Goal: Task Accomplishment & Management: Use online tool/utility

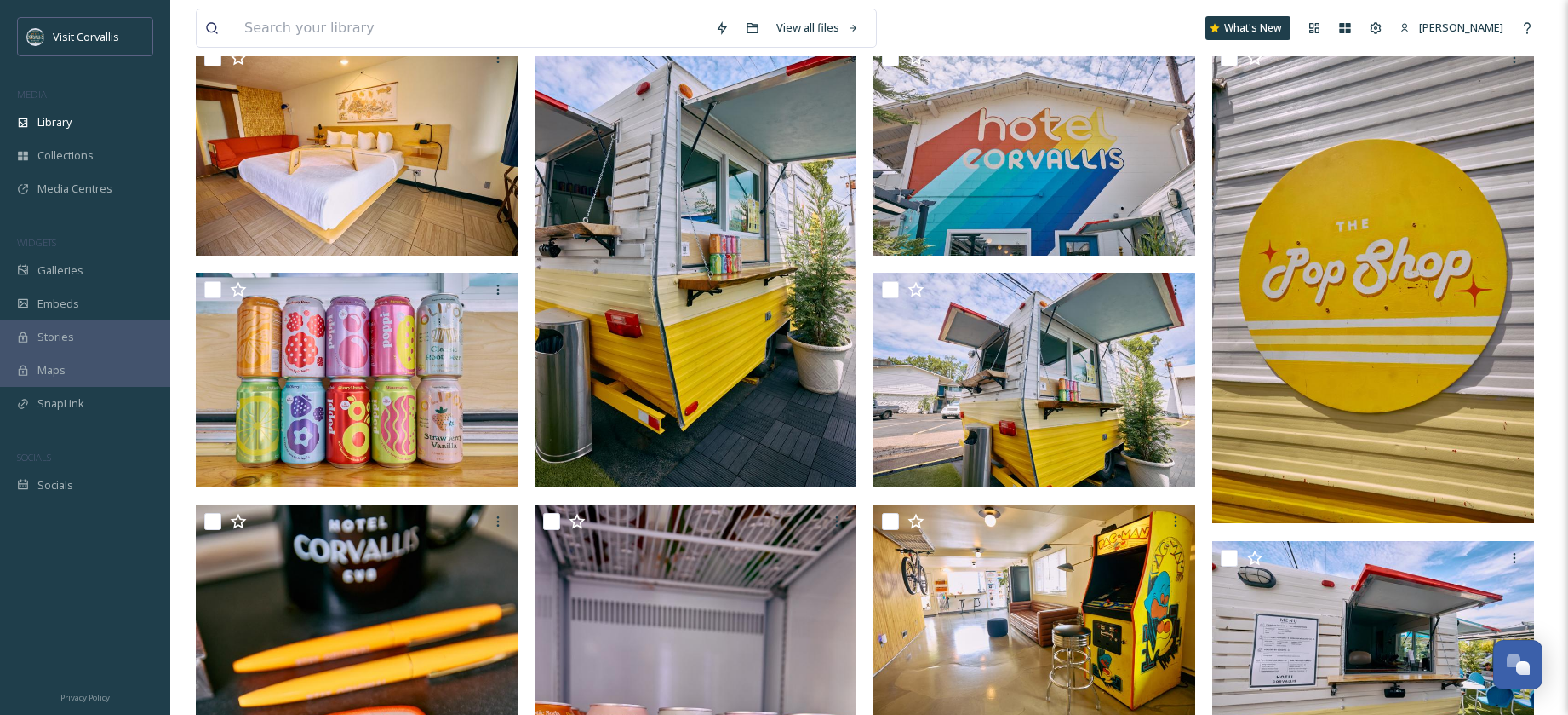
scroll to position [2113, 0]
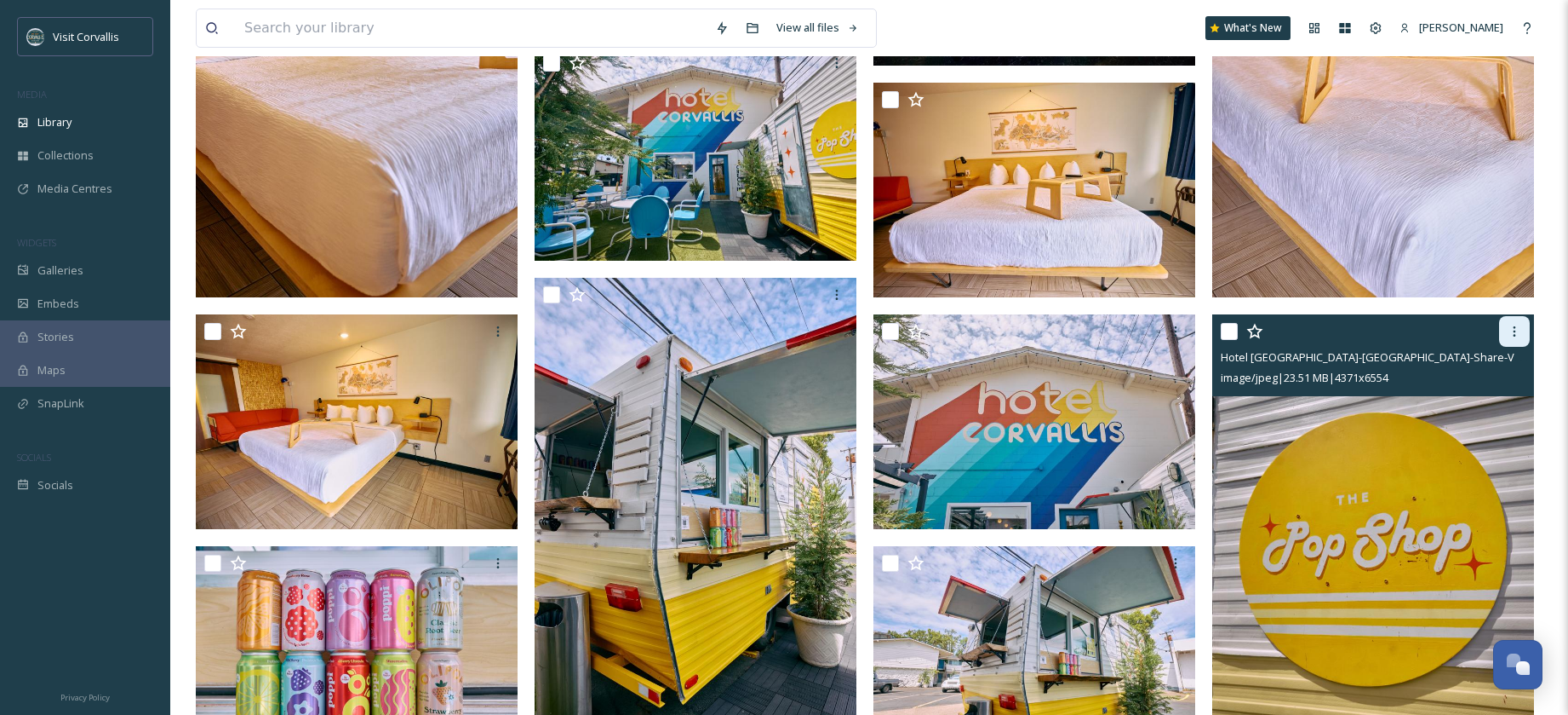
click at [1510, 327] on icon at bounding box center [1515, 331] width 14 height 14
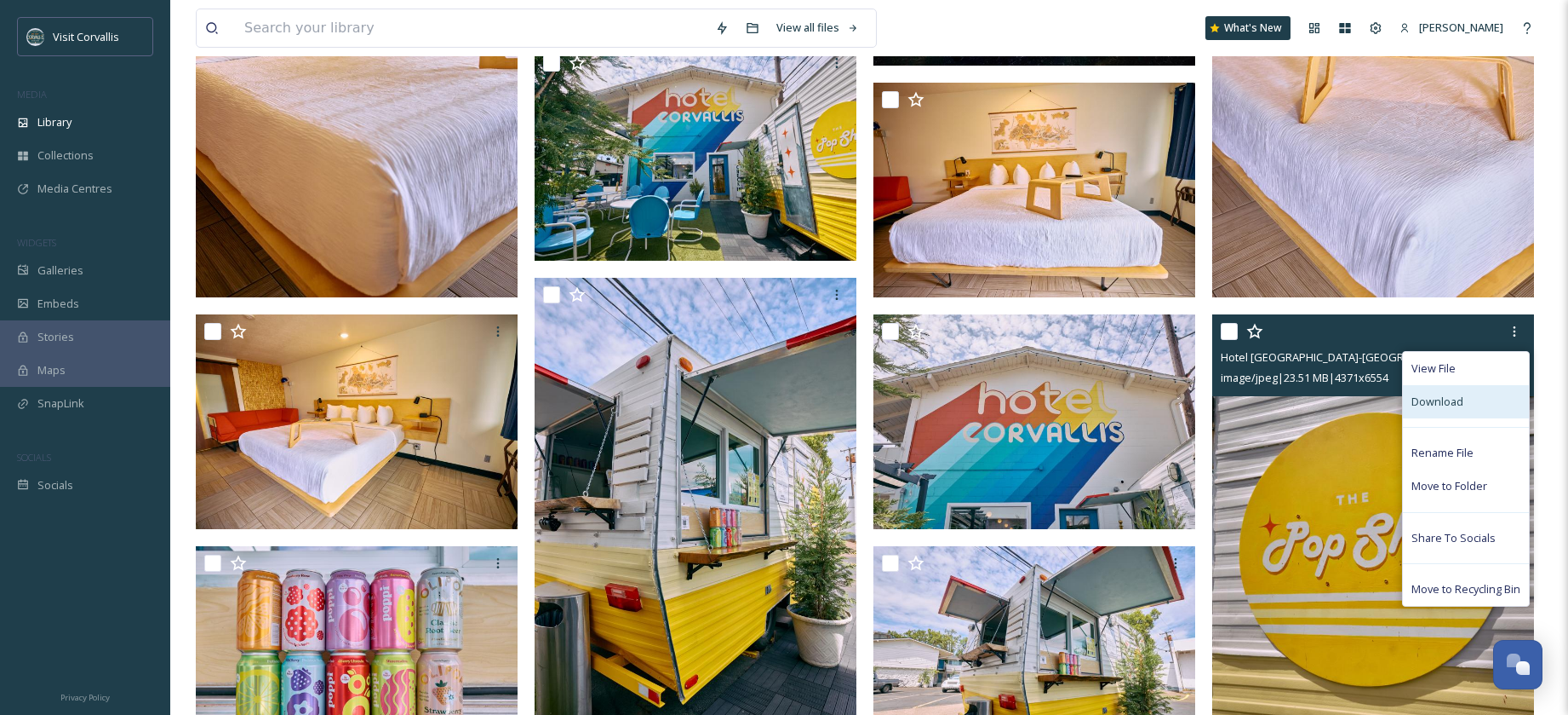
click at [1436, 401] on span "Download" at bounding box center [1437, 401] width 52 height 16
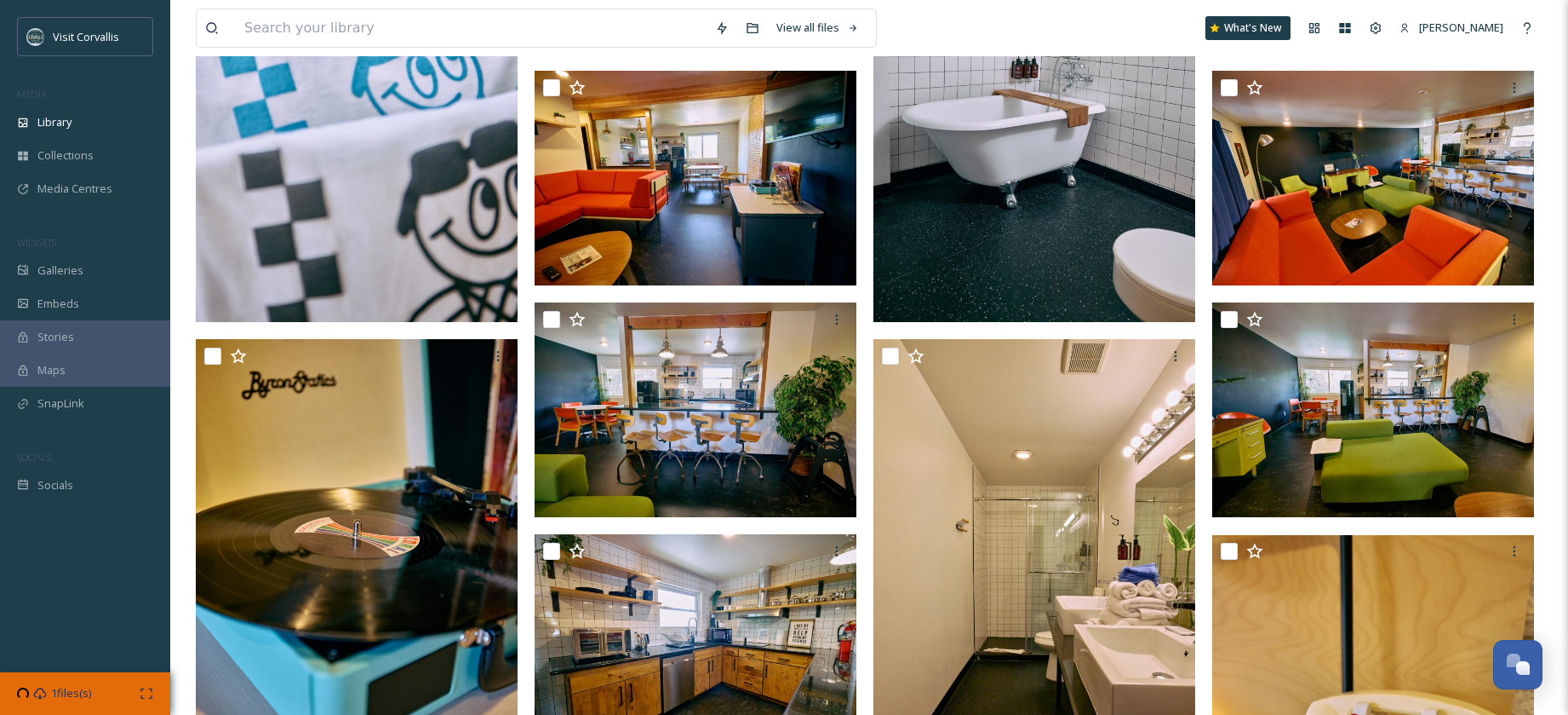
scroll to position [0, 0]
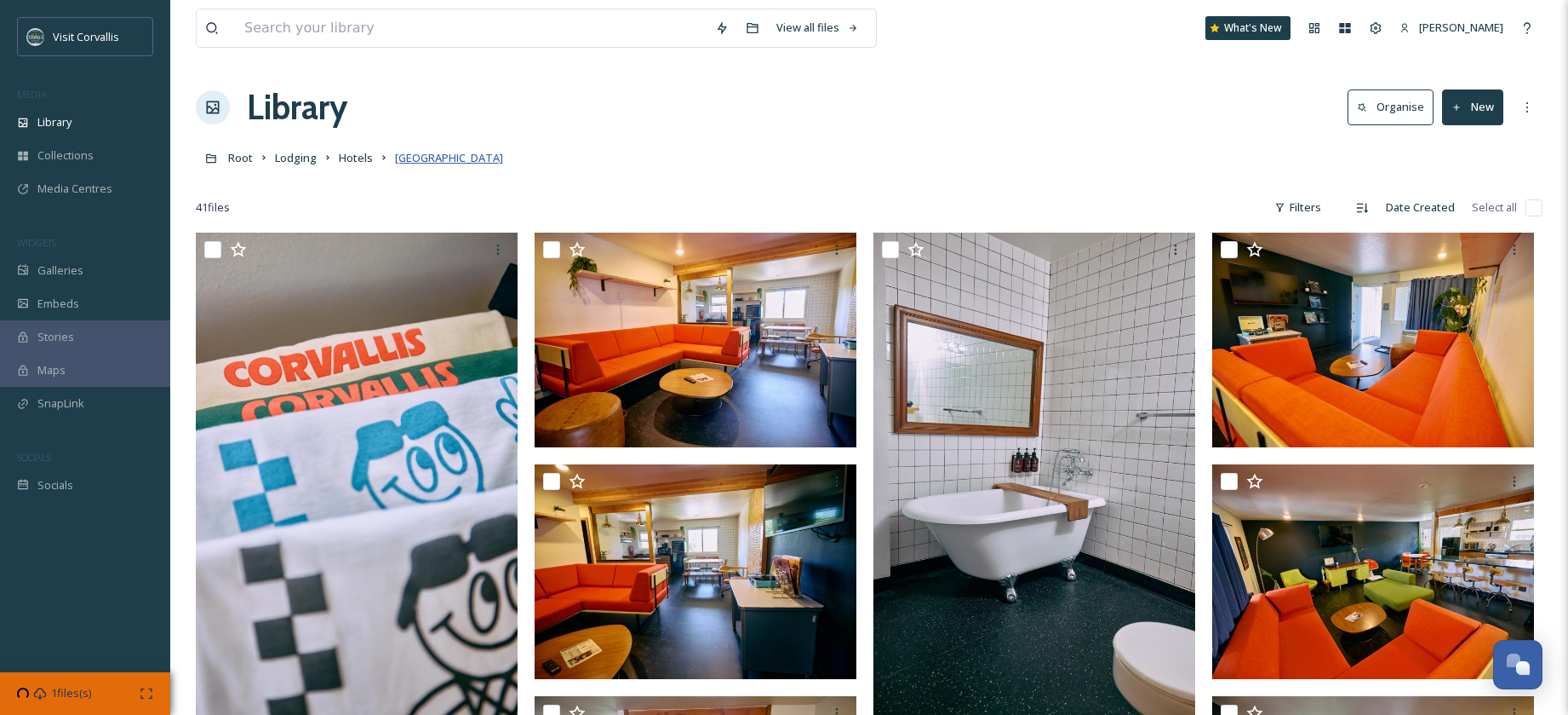
click at [436, 154] on span "[GEOGRAPHIC_DATA]" at bounding box center [449, 158] width 108 height 16
click at [638, 169] on div "Root Lodging Hotels [GEOGRAPHIC_DATA]" at bounding box center [869, 157] width 1346 height 33
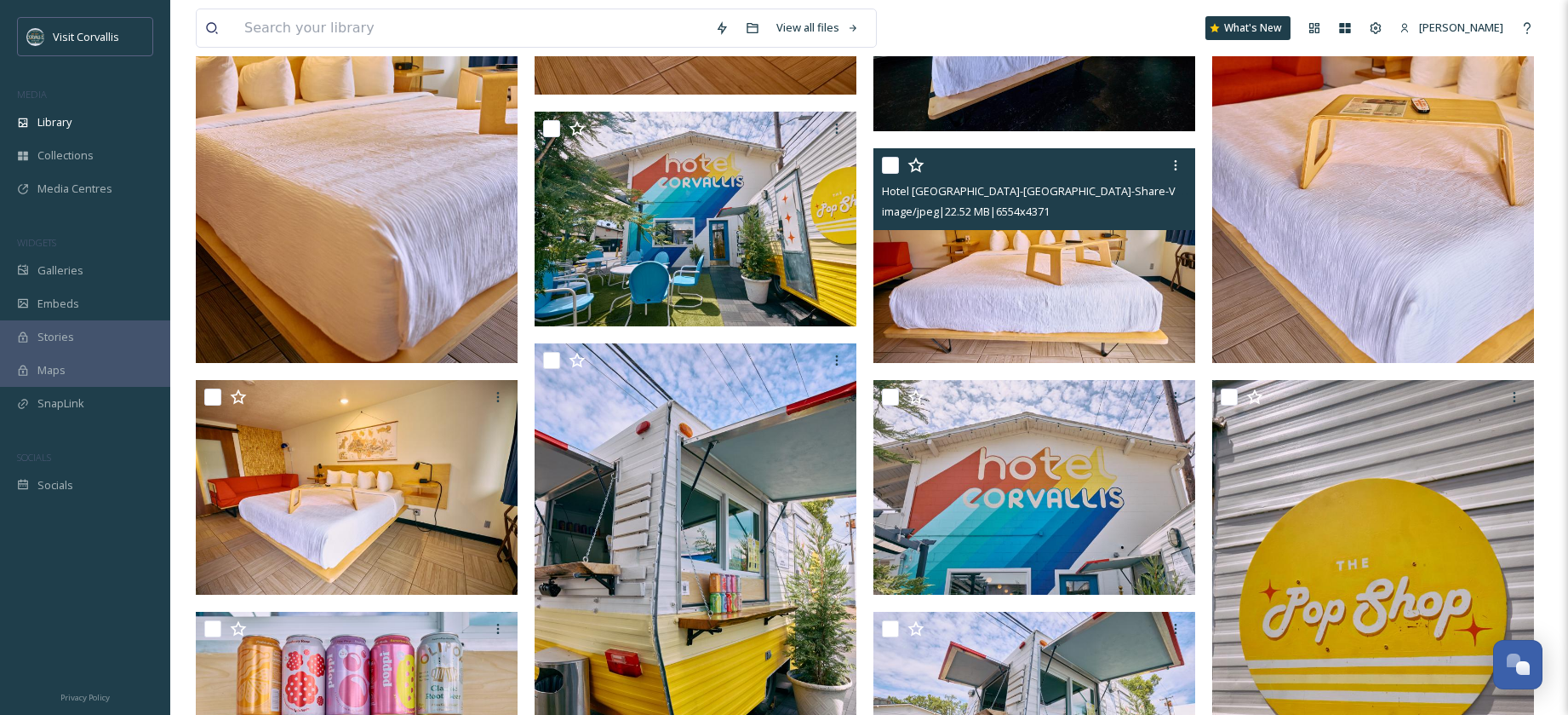
scroll to position [2217, 0]
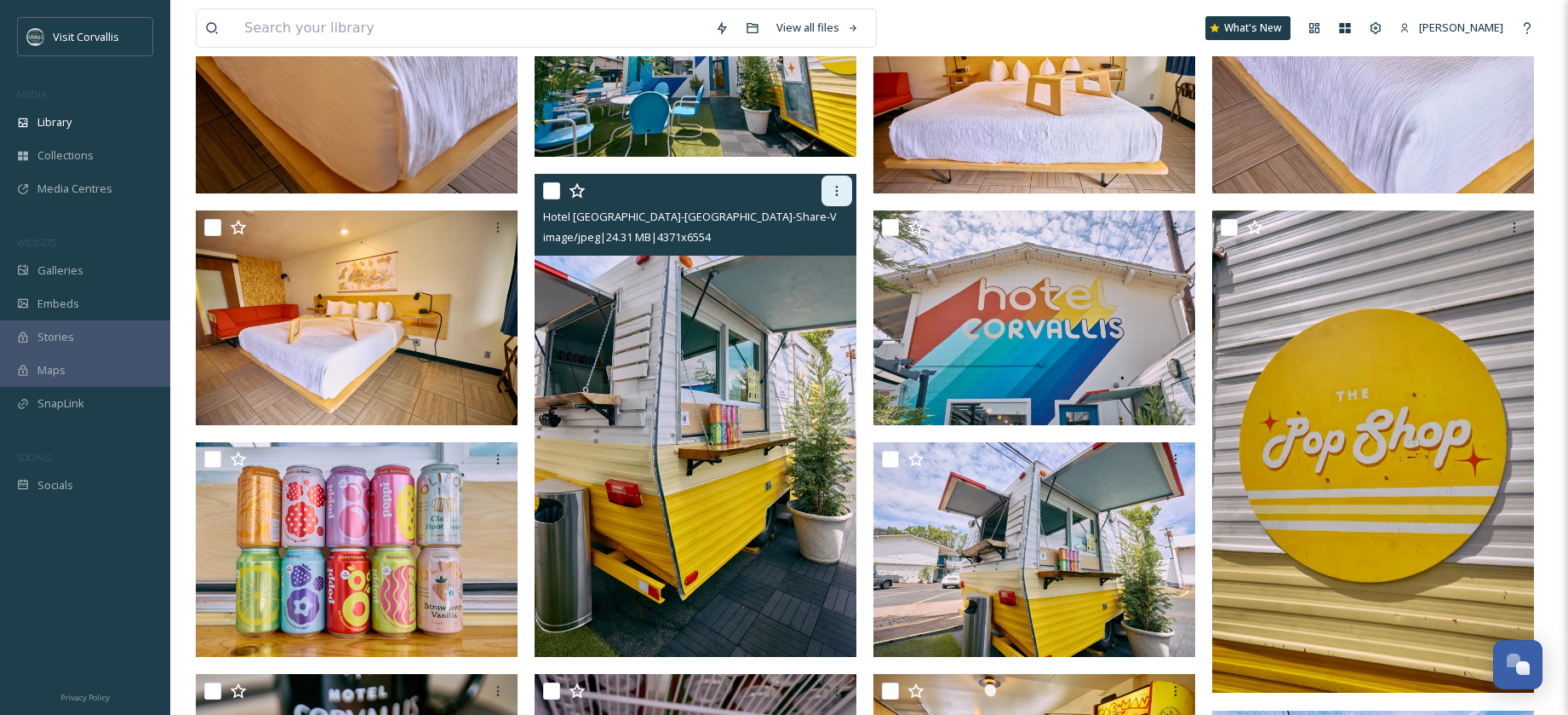
click at [835, 190] on icon at bounding box center [837, 191] width 14 height 14
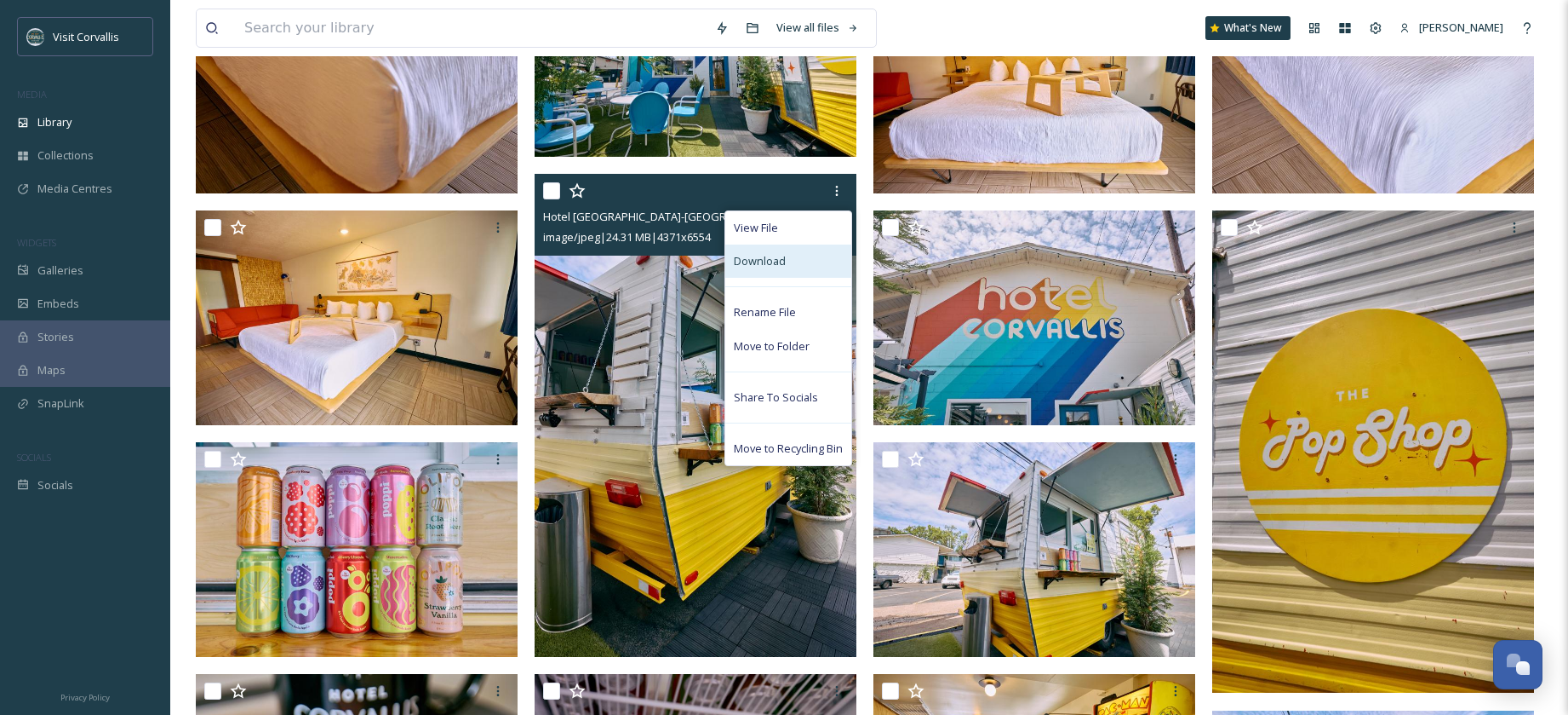
click at [767, 259] on span "Download" at bounding box center [760, 261] width 52 height 16
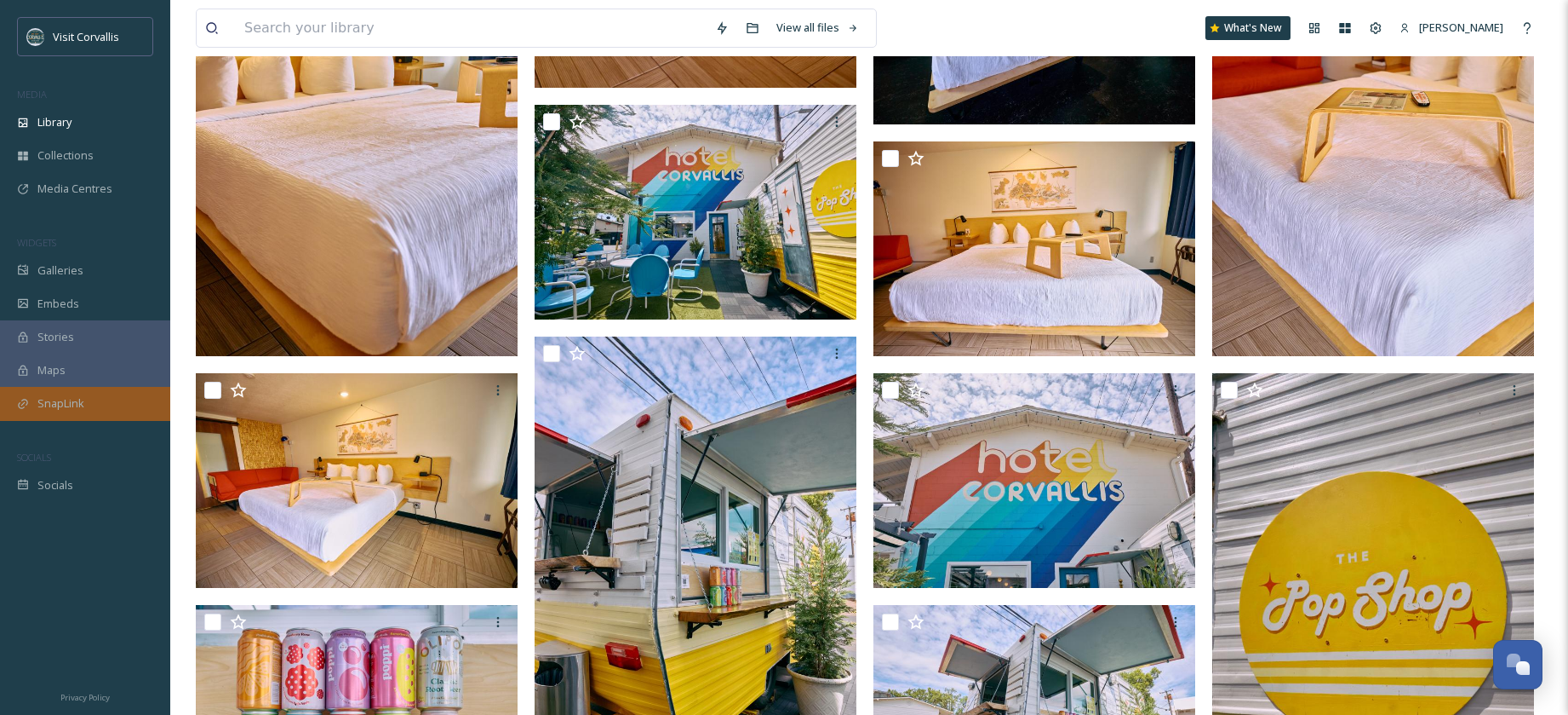
scroll to position [2068, 0]
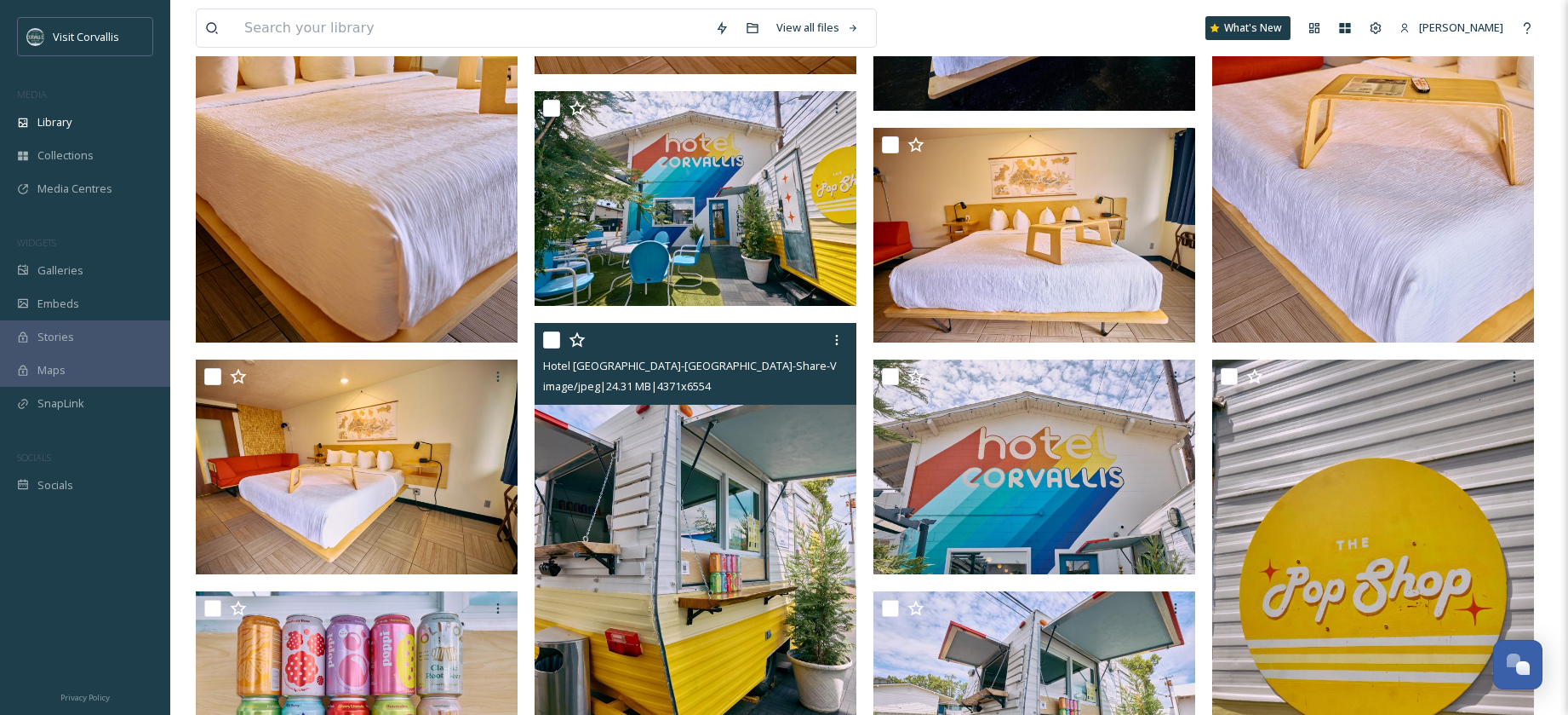
click at [549, 341] on input "checkbox" at bounding box center [551, 339] width 17 height 17
checkbox input "true"
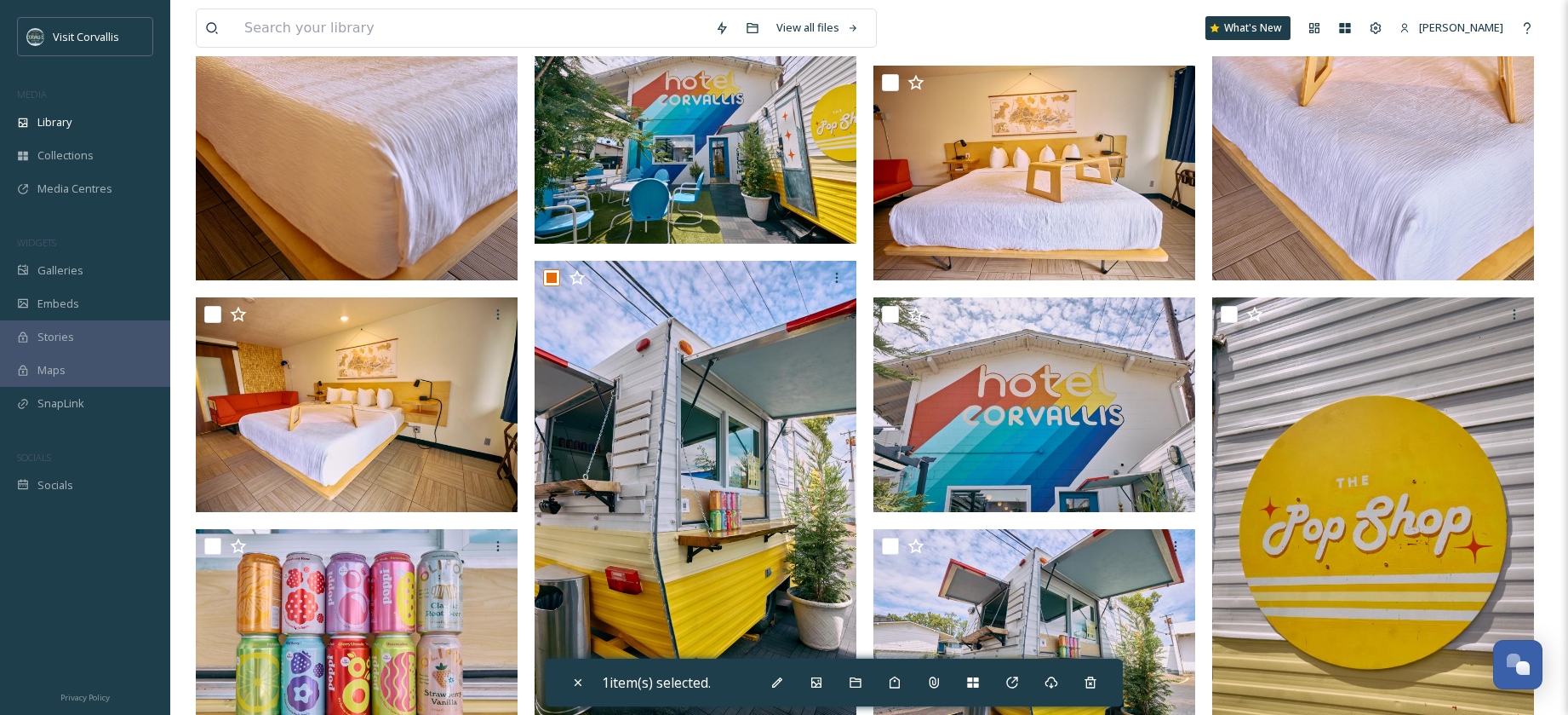
scroll to position [2392, 0]
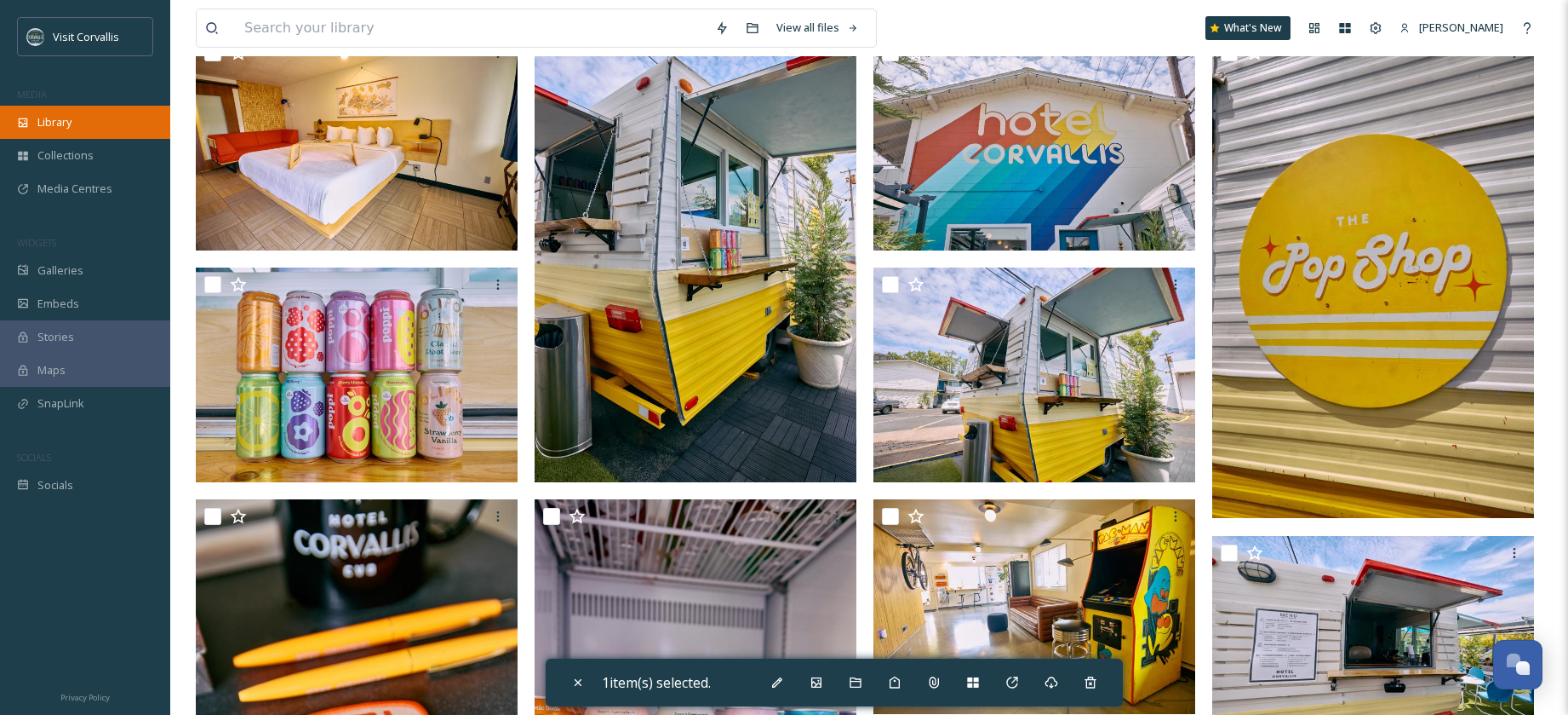
click at [58, 126] on span "Library" at bounding box center [54, 122] width 34 height 16
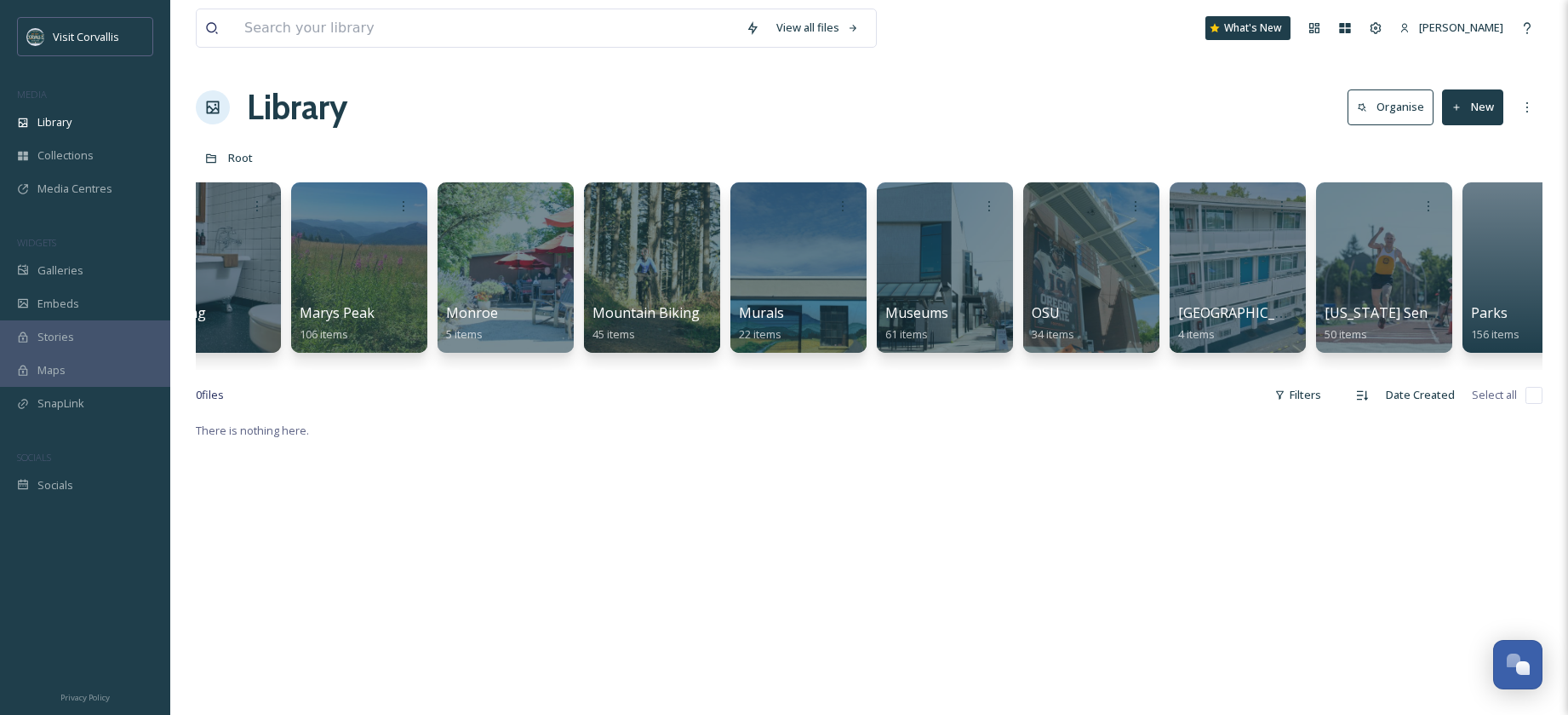
scroll to position [0, 3314]
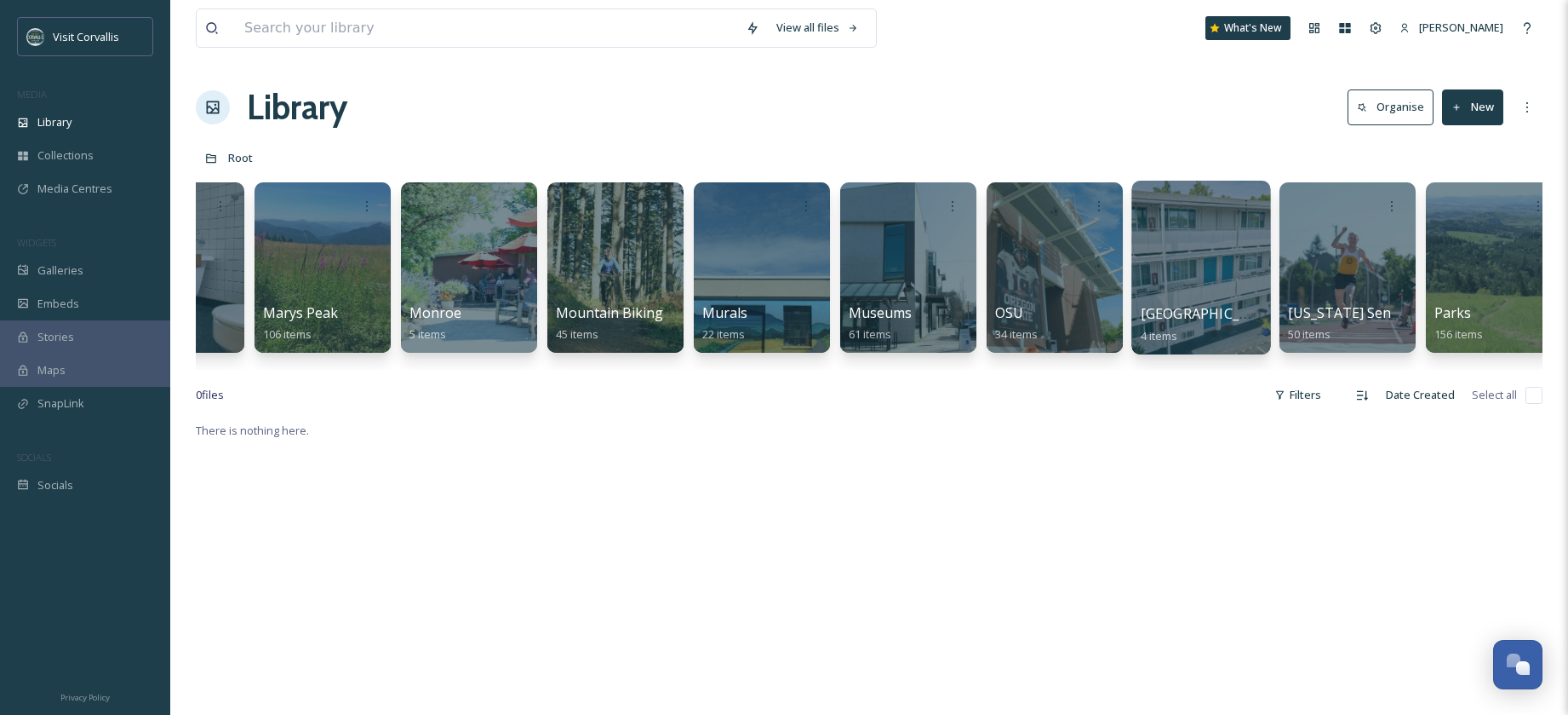
click at [1196, 227] on div at bounding box center [1200, 267] width 139 height 174
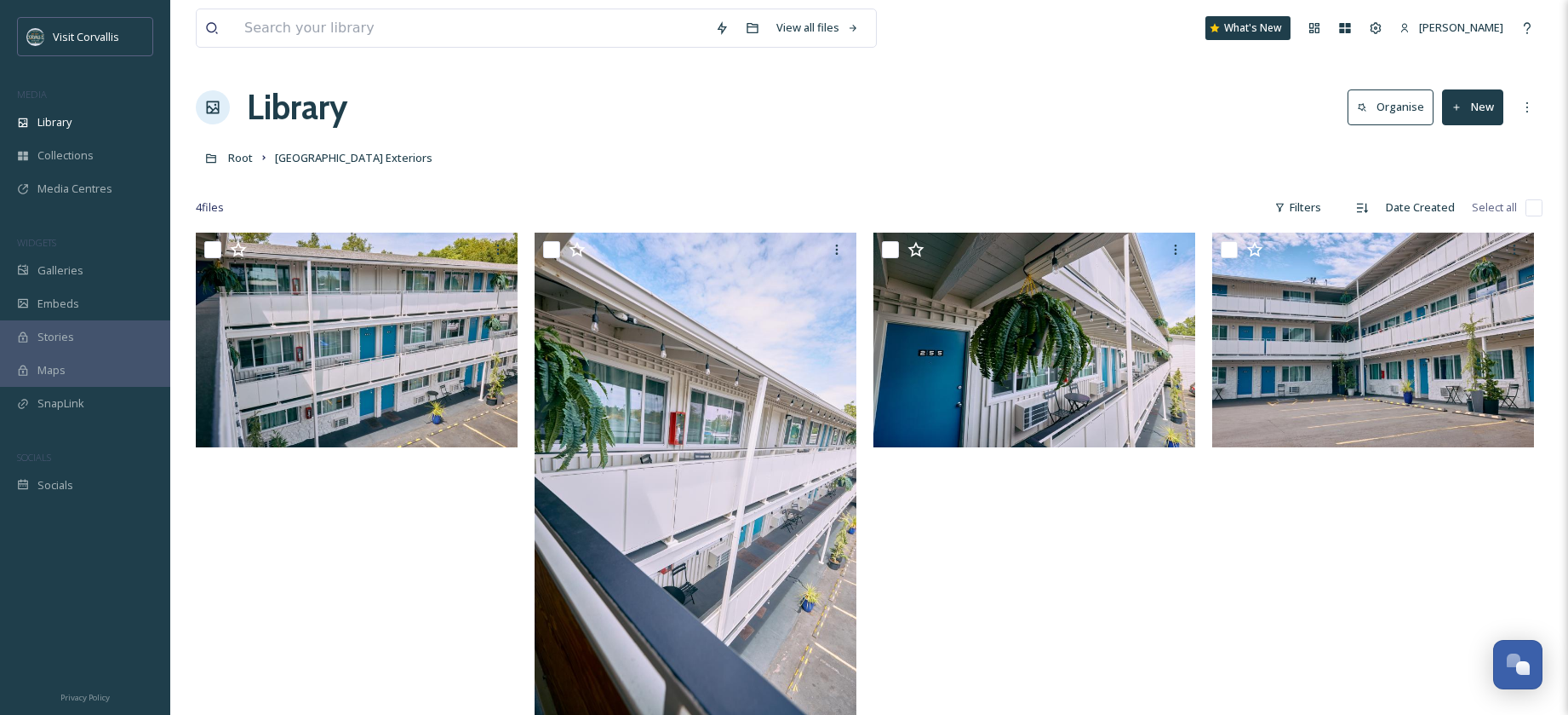
click at [1532, 209] on input "checkbox" at bounding box center [1534, 207] width 17 height 17
checkbox input "true"
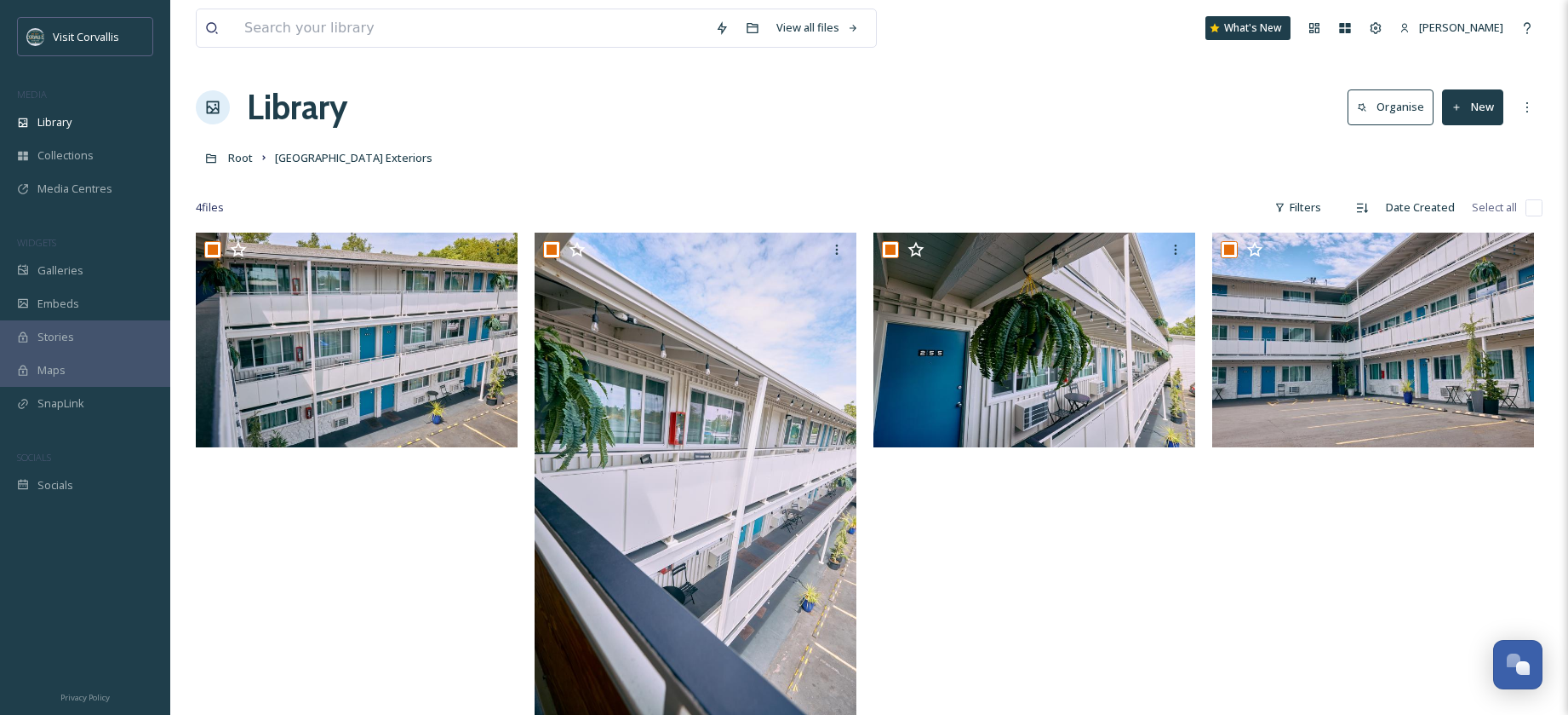
checkbox input "true"
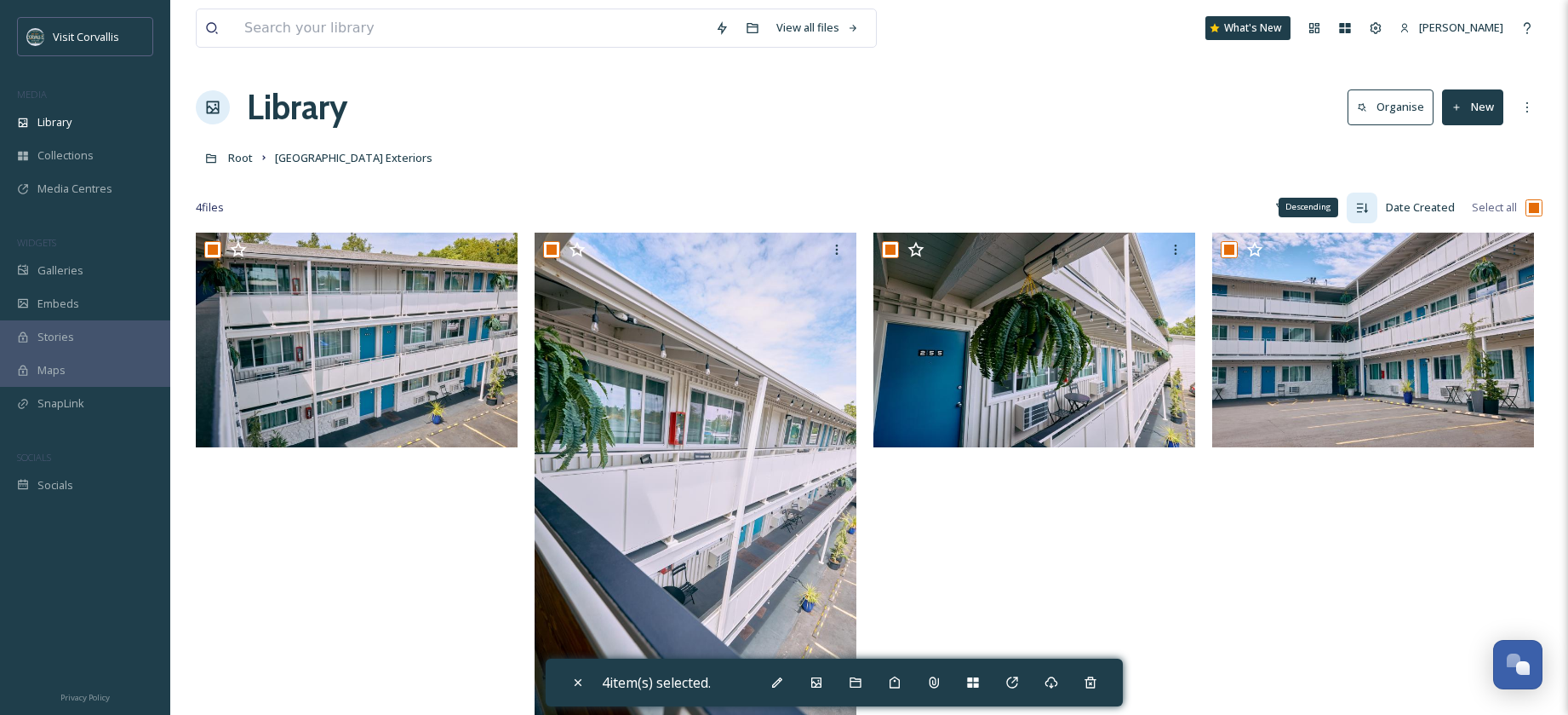
click at [1362, 206] on icon at bounding box center [1362, 208] width 14 height 14
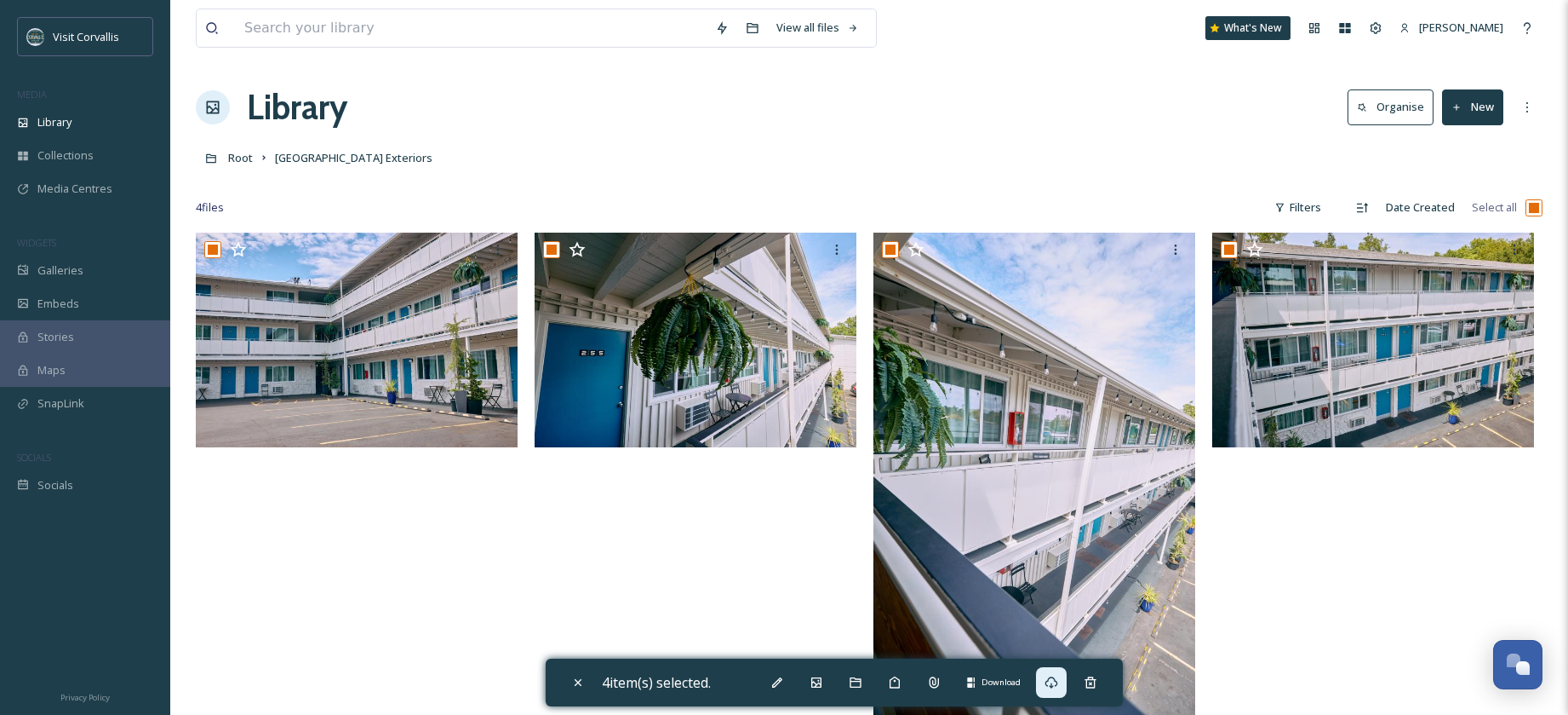
click at [1058, 686] on icon at bounding box center [1052, 682] width 14 height 14
drag, startPoint x: 372, startPoint y: 185, endPoint x: 347, endPoint y: 179, distance: 25.7
click at [372, 185] on div at bounding box center [869, 181] width 1346 height 17
click at [242, 159] on span "Root" at bounding box center [239, 158] width 25 height 16
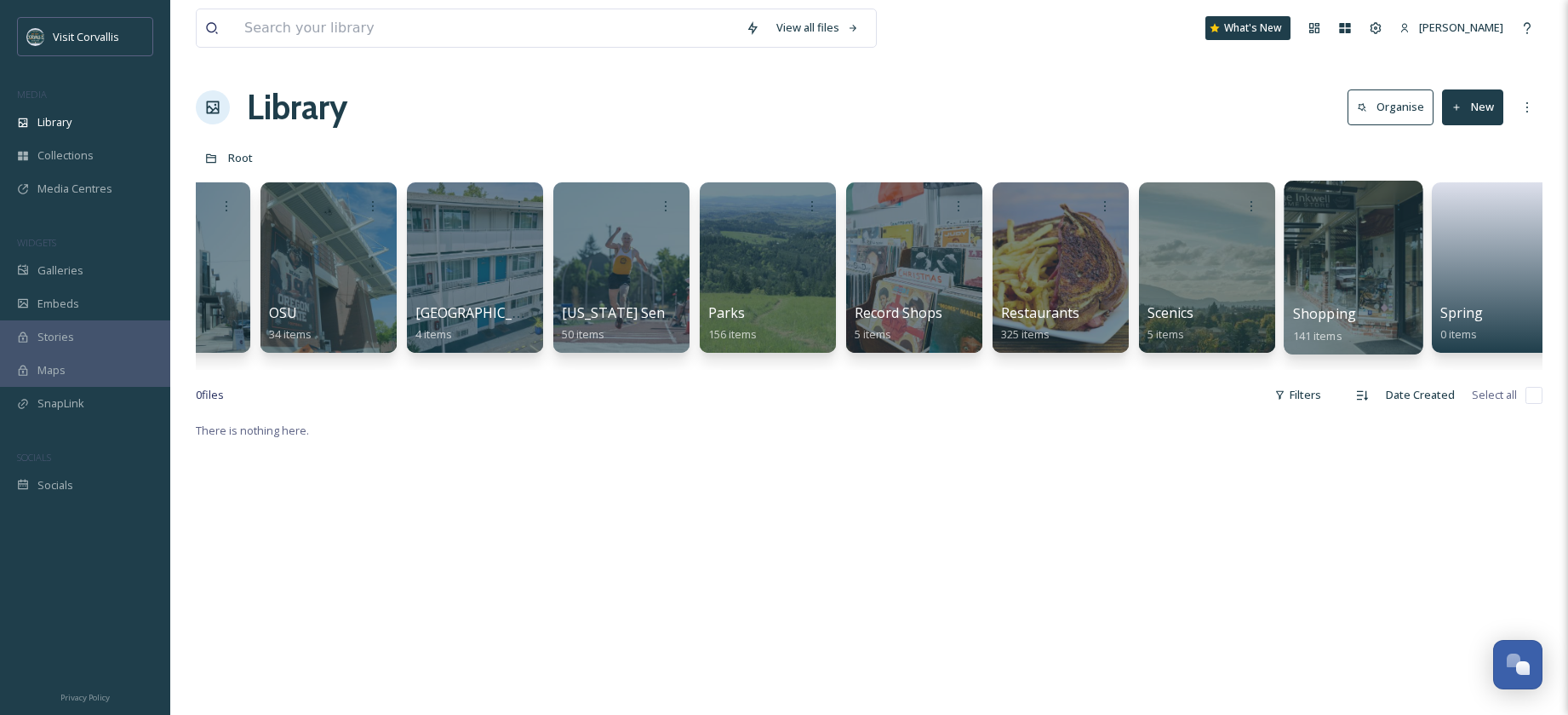
scroll to position [0, 4026]
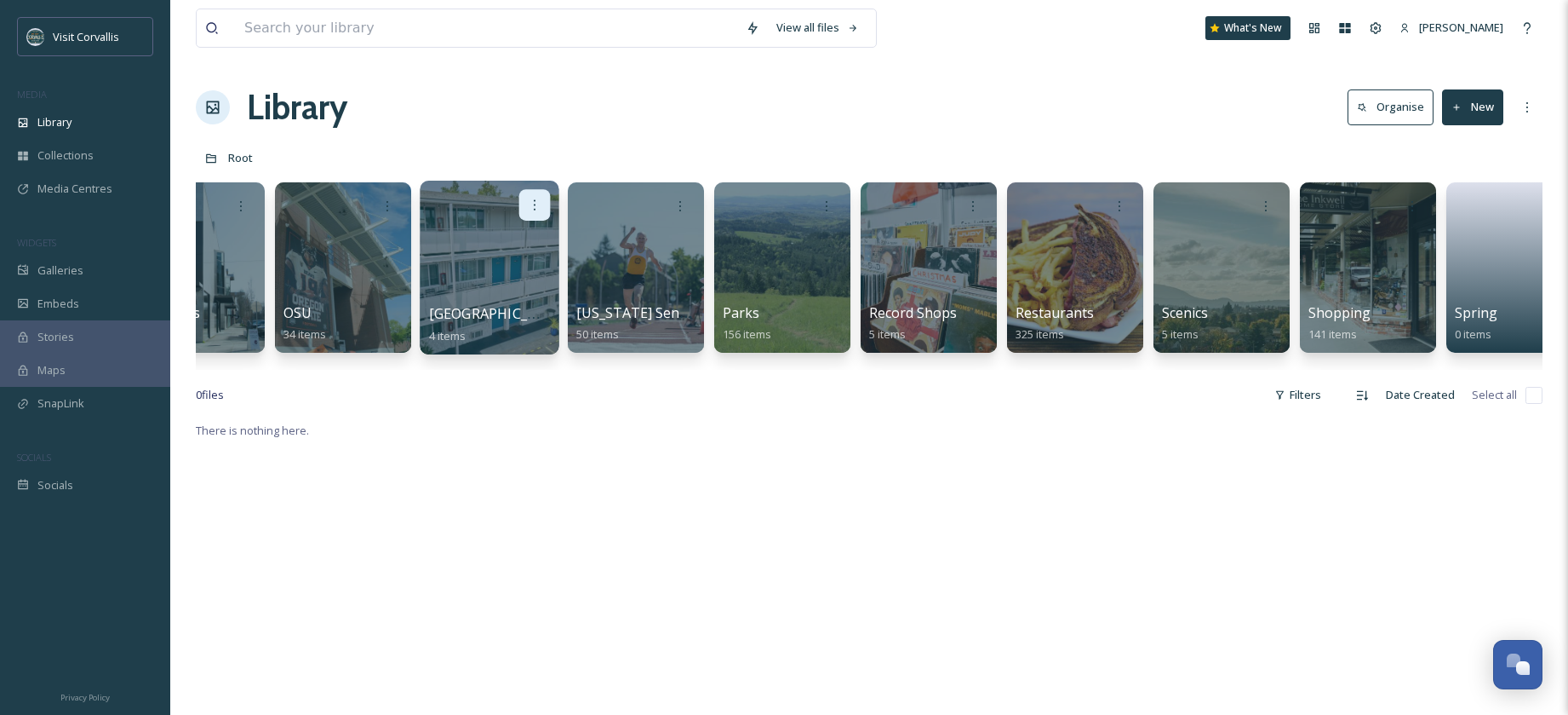
click at [534, 203] on icon at bounding box center [535, 204] width 14 height 14
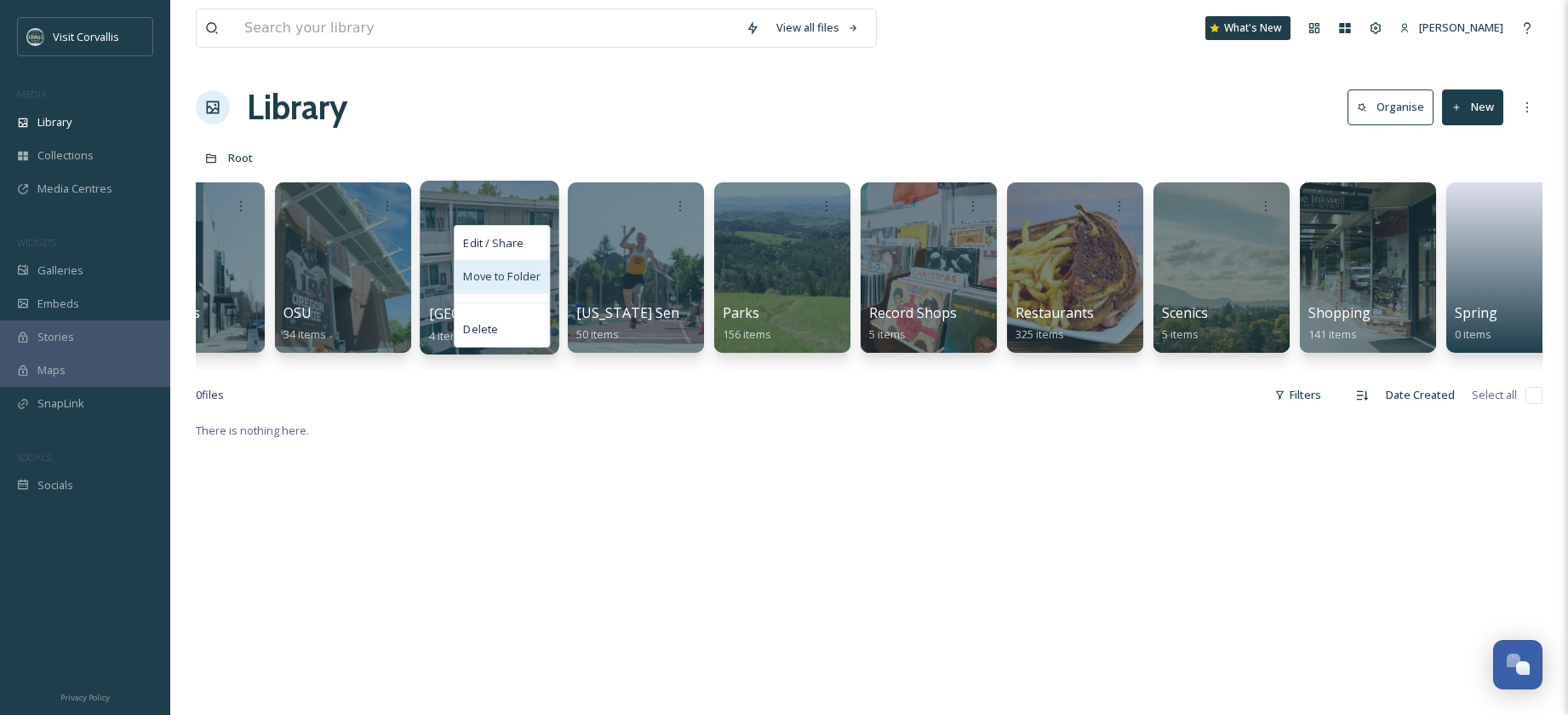
click at [506, 276] on span "Move to Folder" at bounding box center [502, 276] width 78 height 17
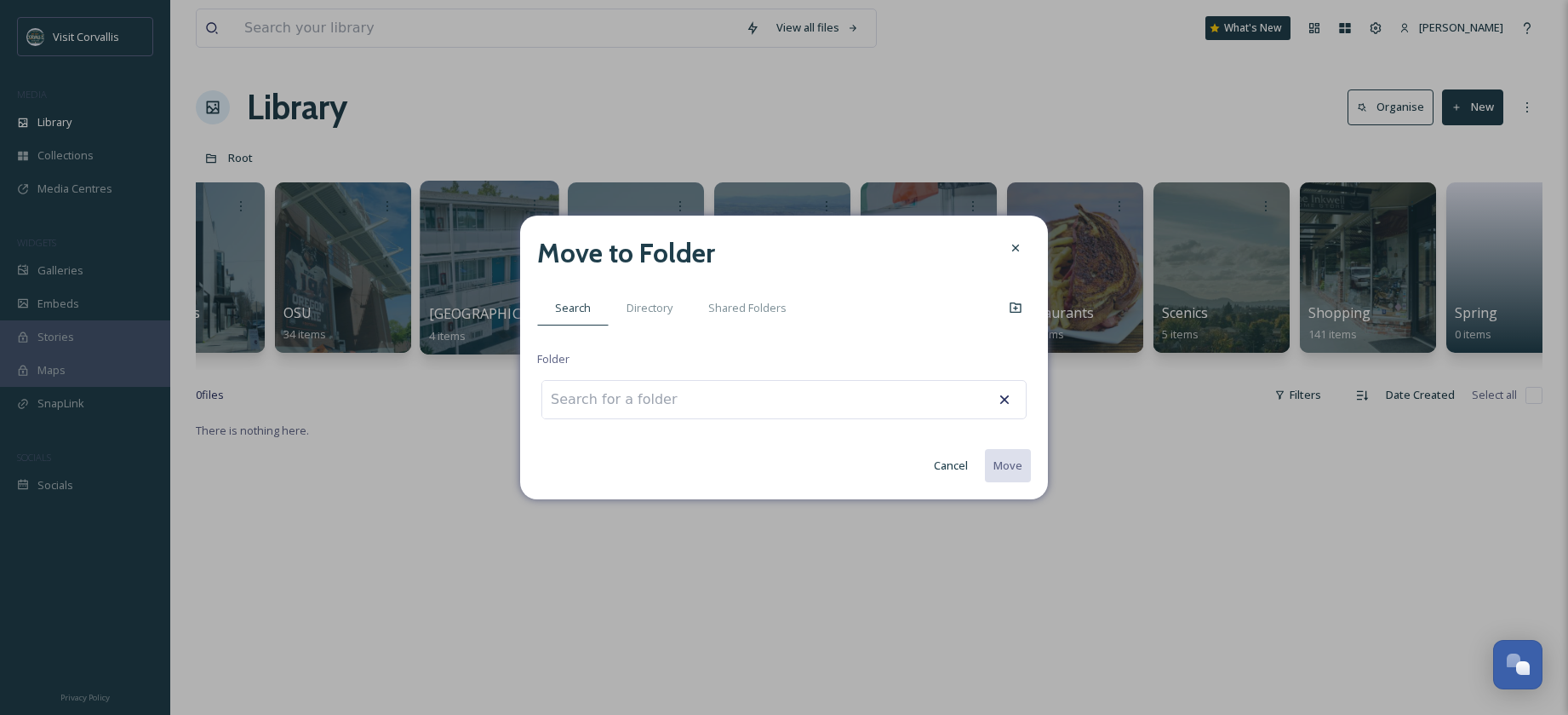
click at [690, 405] on input at bounding box center [636, 399] width 187 height 37
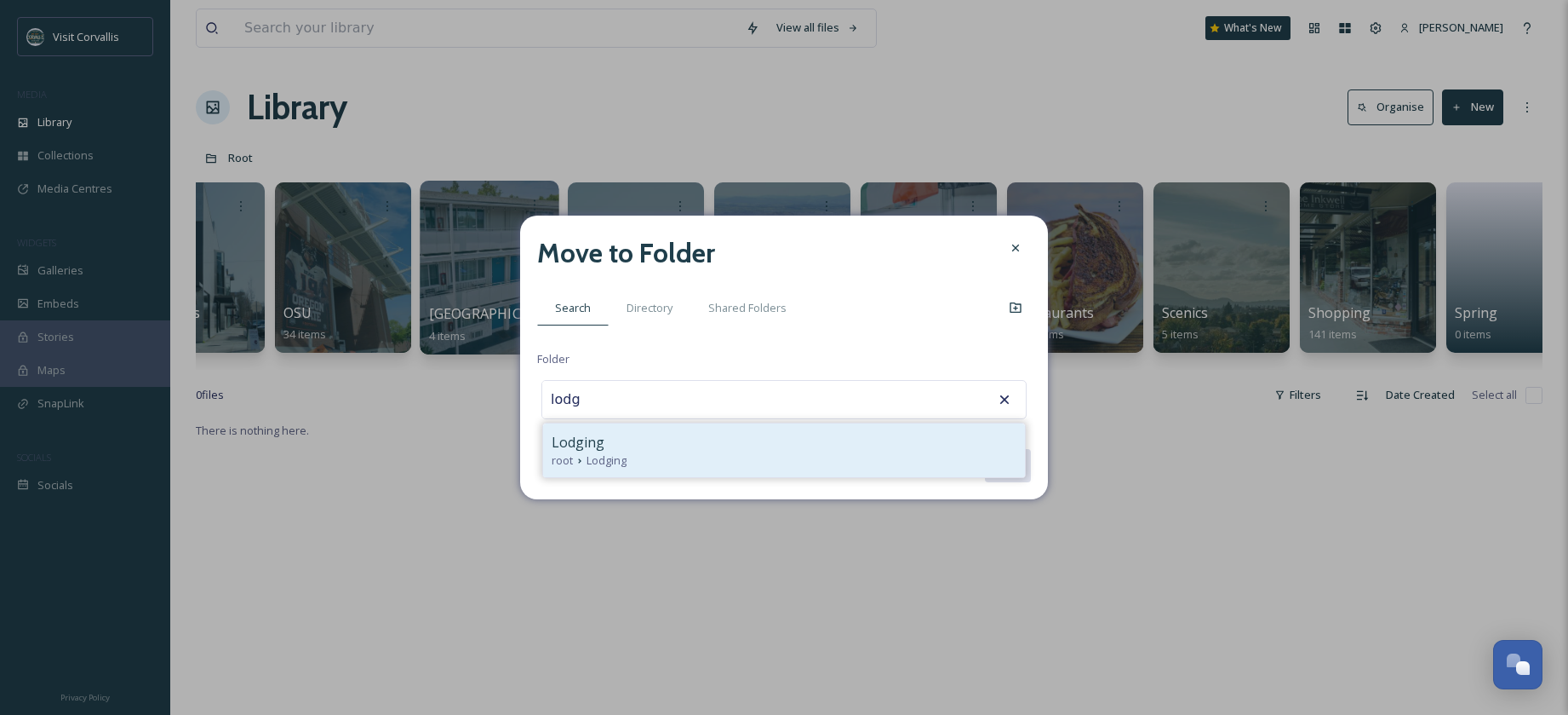
click at [717, 454] on div "root Lodging" at bounding box center [784, 461] width 465 height 16
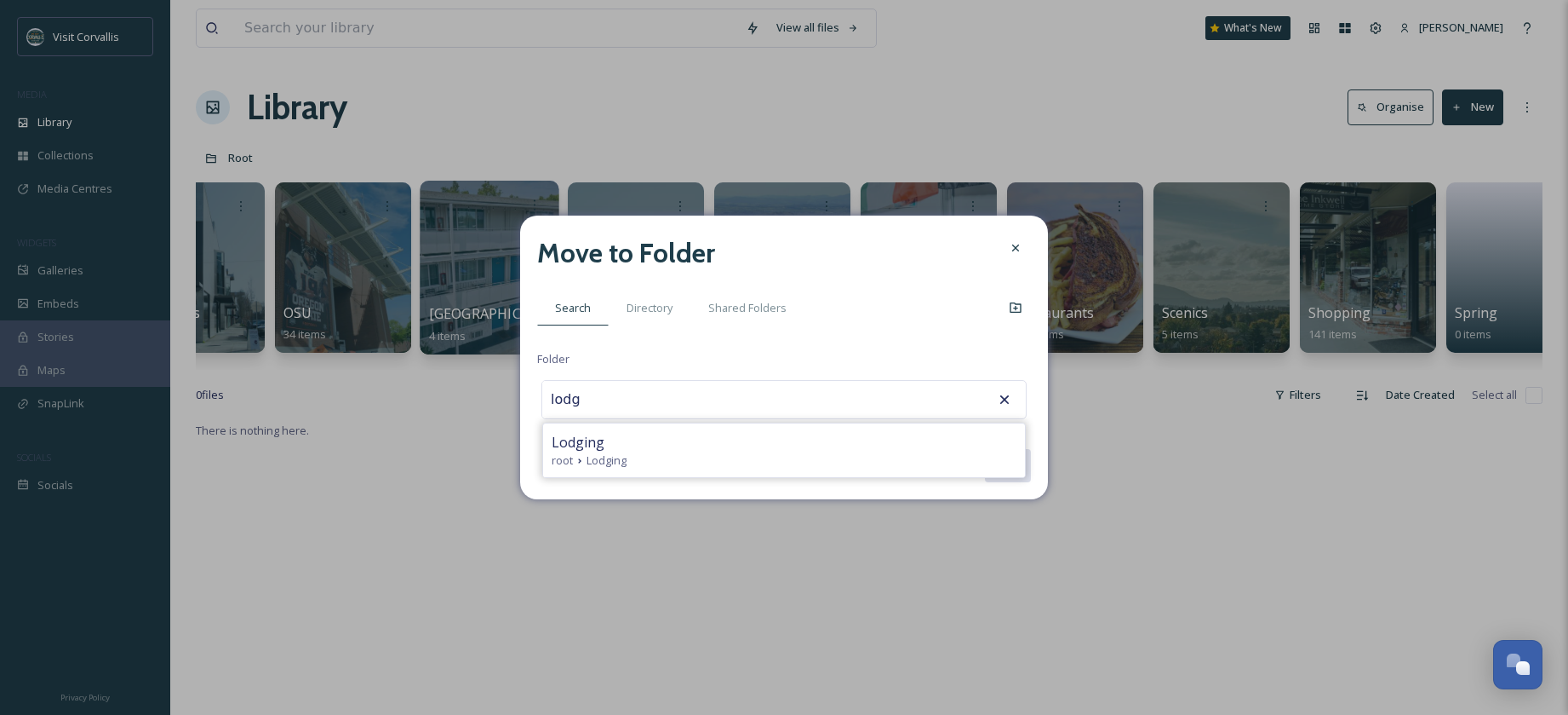
type input "Lodging"
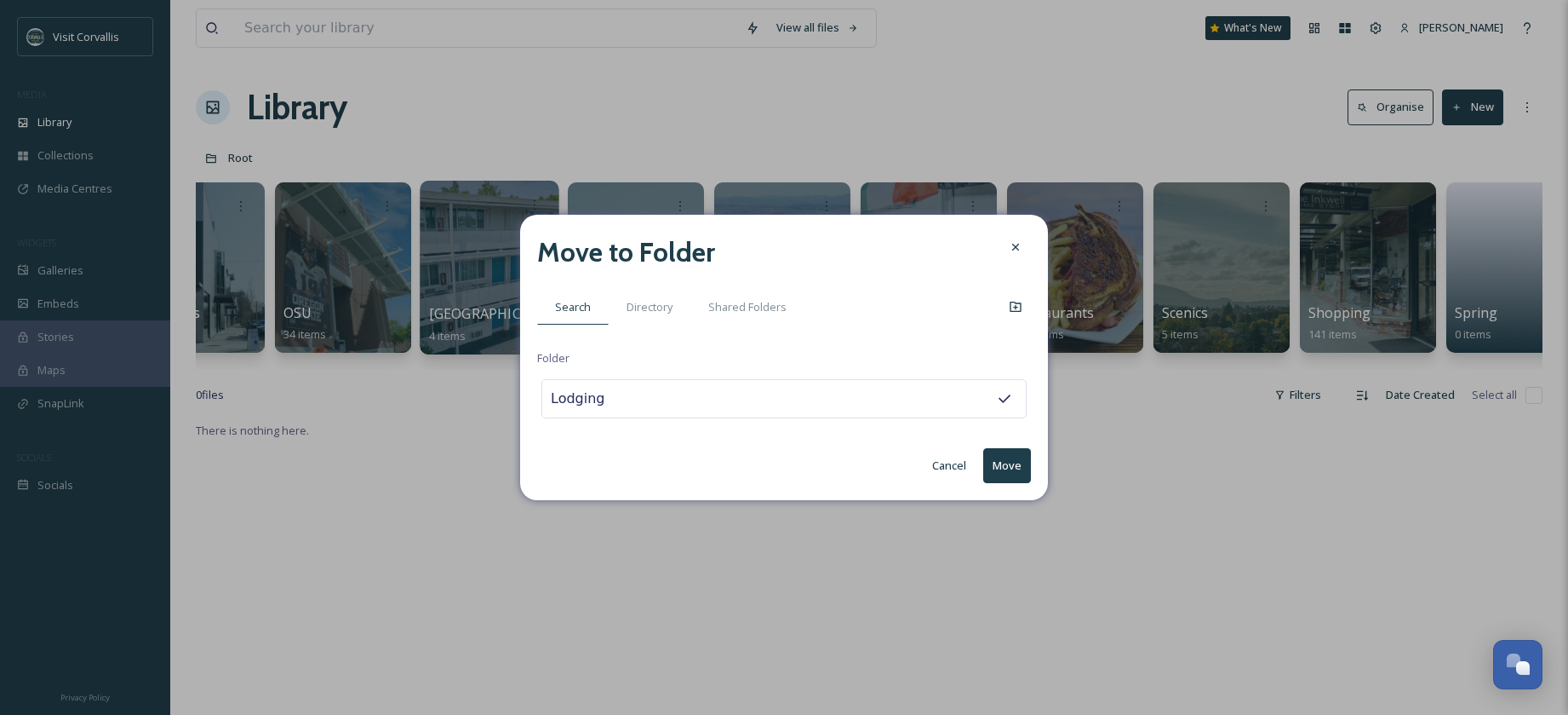
click at [1015, 464] on button "Move" at bounding box center [1007, 465] width 47 height 35
